Goal: Obtain resource: Obtain resource

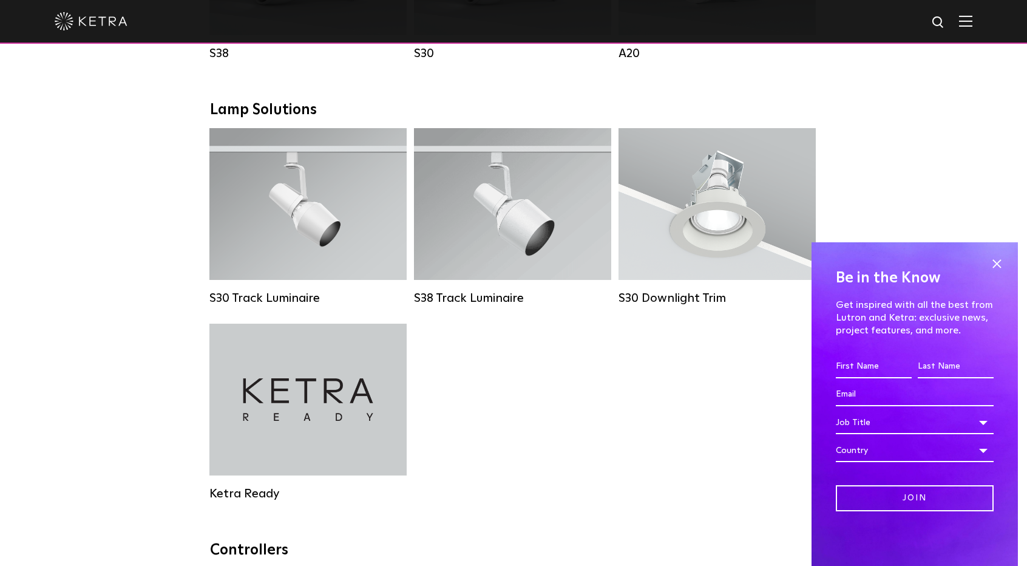
scroll to position [850, 0]
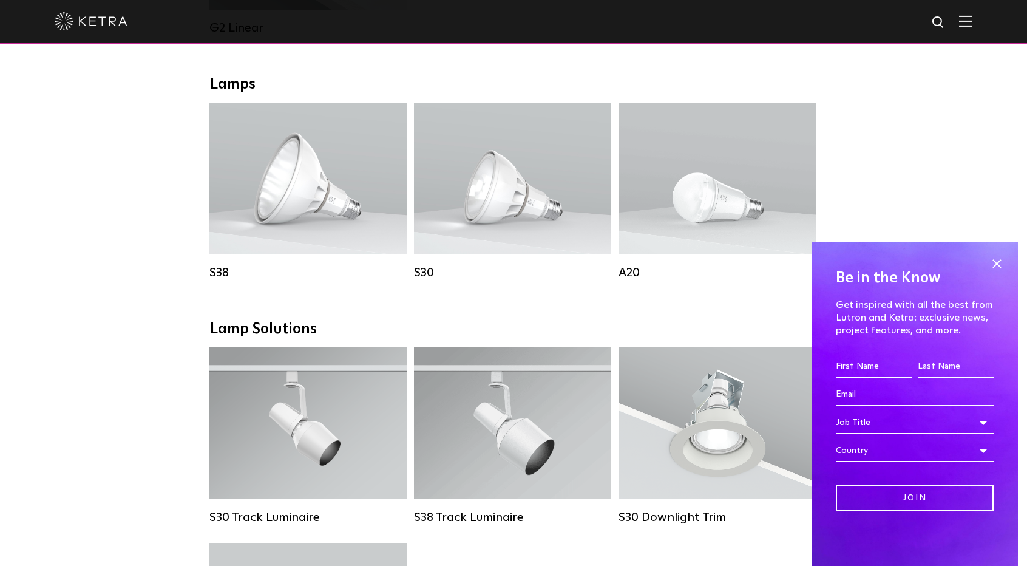
click at [682, 228] on span "Lutron Clear Connect Type X" at bounding box center [734, 224] width 114 height 8
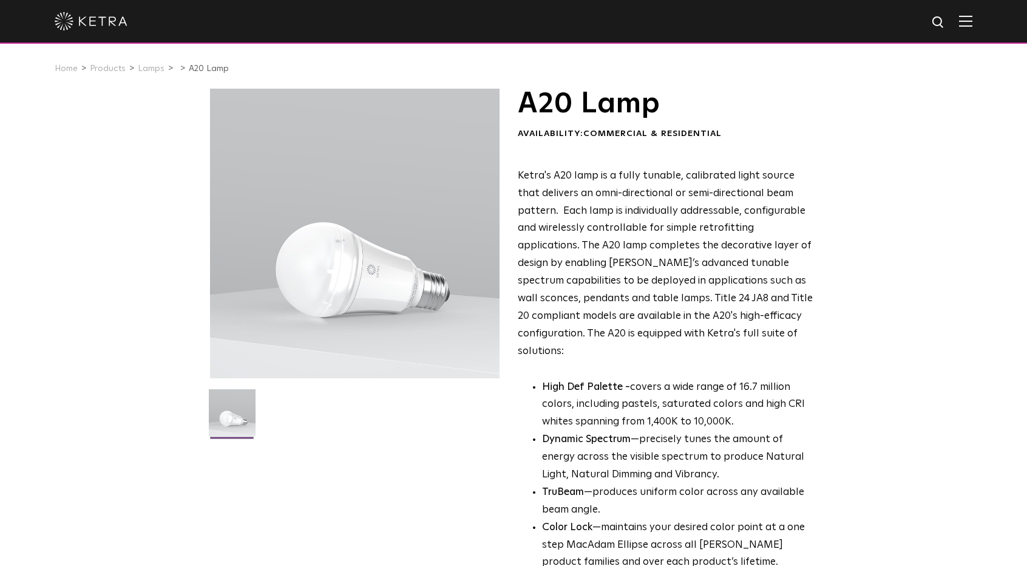
scroll to position [425, 0]
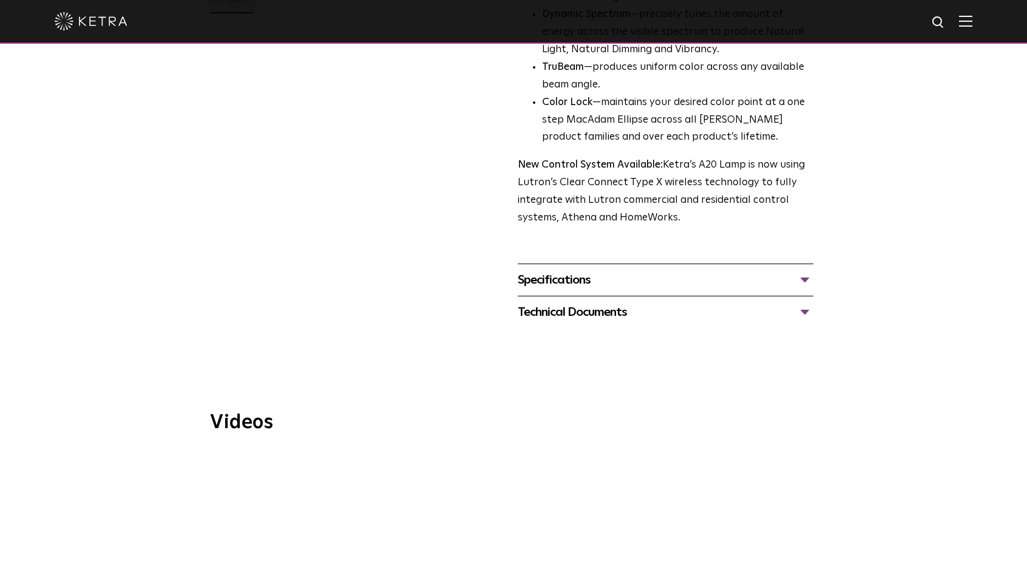
click at [593, 270] on div "Specifications" at bounding box center [666, 279] width 296 height 19
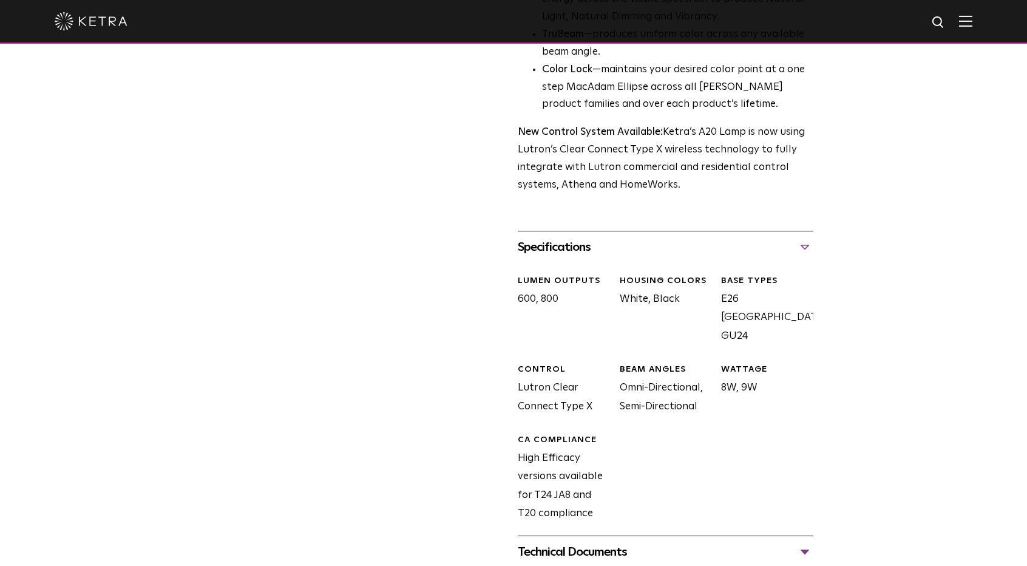
scroll to position [546, 0]
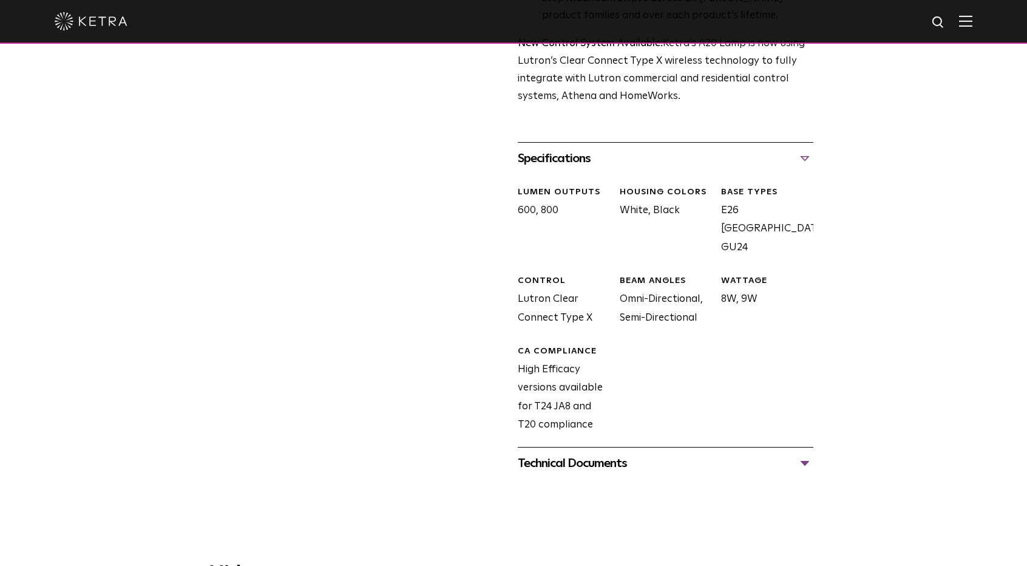
click at [643, 453] on div "Technical Documents" at bounding box center [666, 462] width 296 height 19
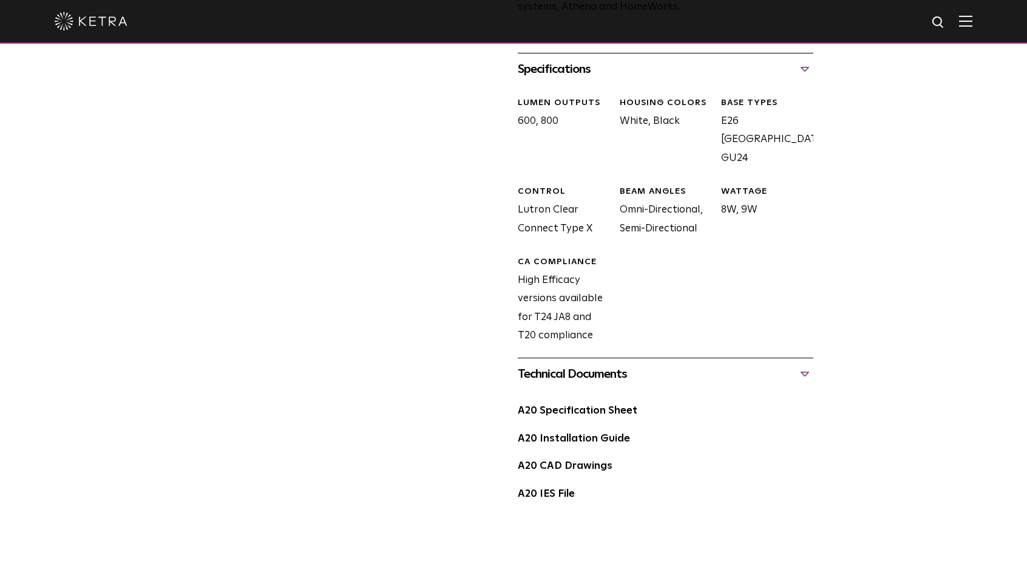
scroll to position [728, 0]
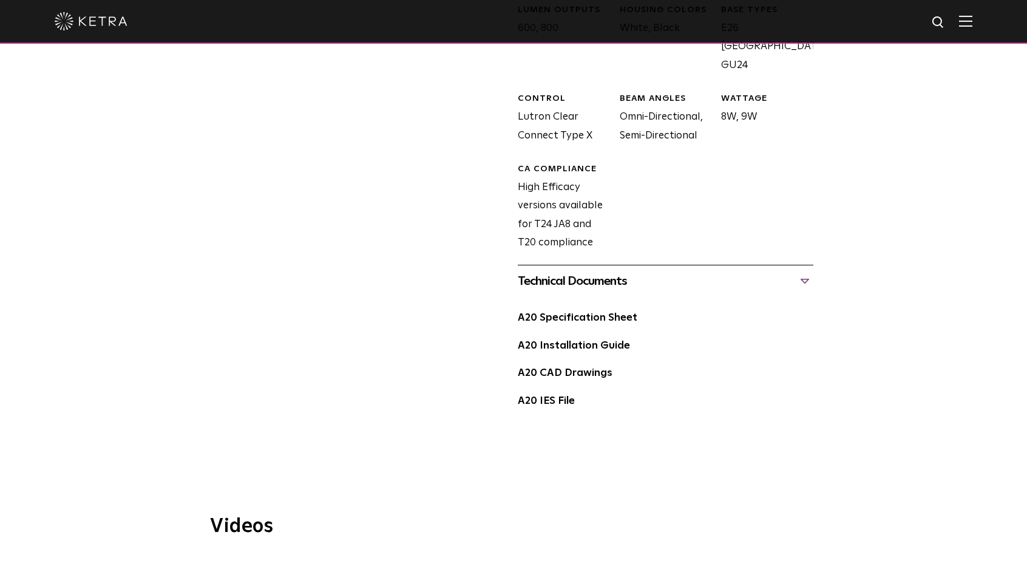
click at [574, 313] on link "A20 Specification Sheet" at bounding box center [578, 318] width 120 height 10
